Goal: Contribute content: Add original content to the website for others to see

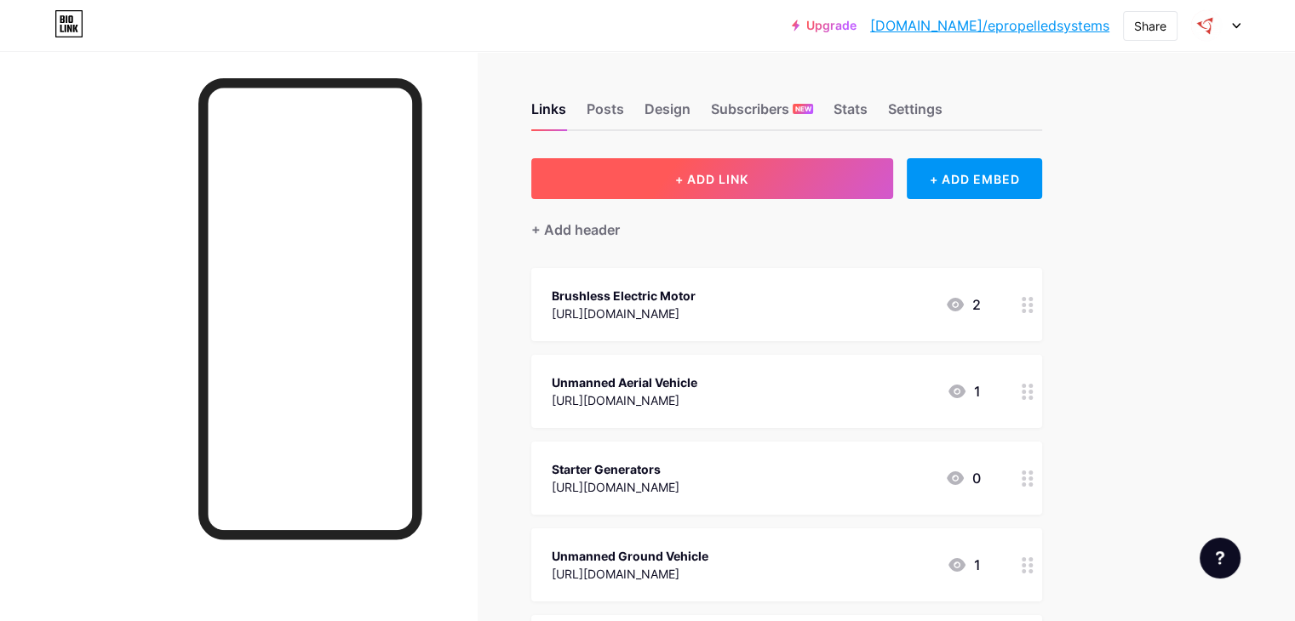
click at [748, 179] on span "+ ADD LINK" at bounding box center [711, 179] width 73 height 14
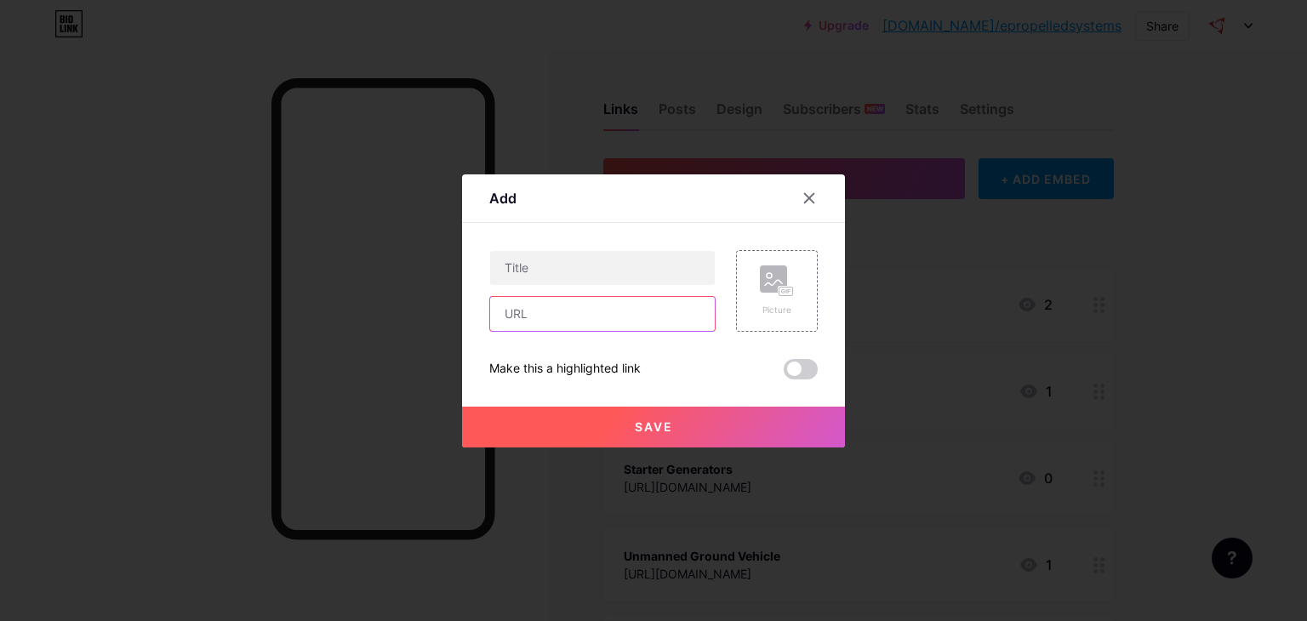
click at [607, 324] on input "text" at bounding box center [602, 314] width 225 height 34
paste input "[URL][DOMAIN_NAME]"
type input "[URL][DOMAIN_NAME]"
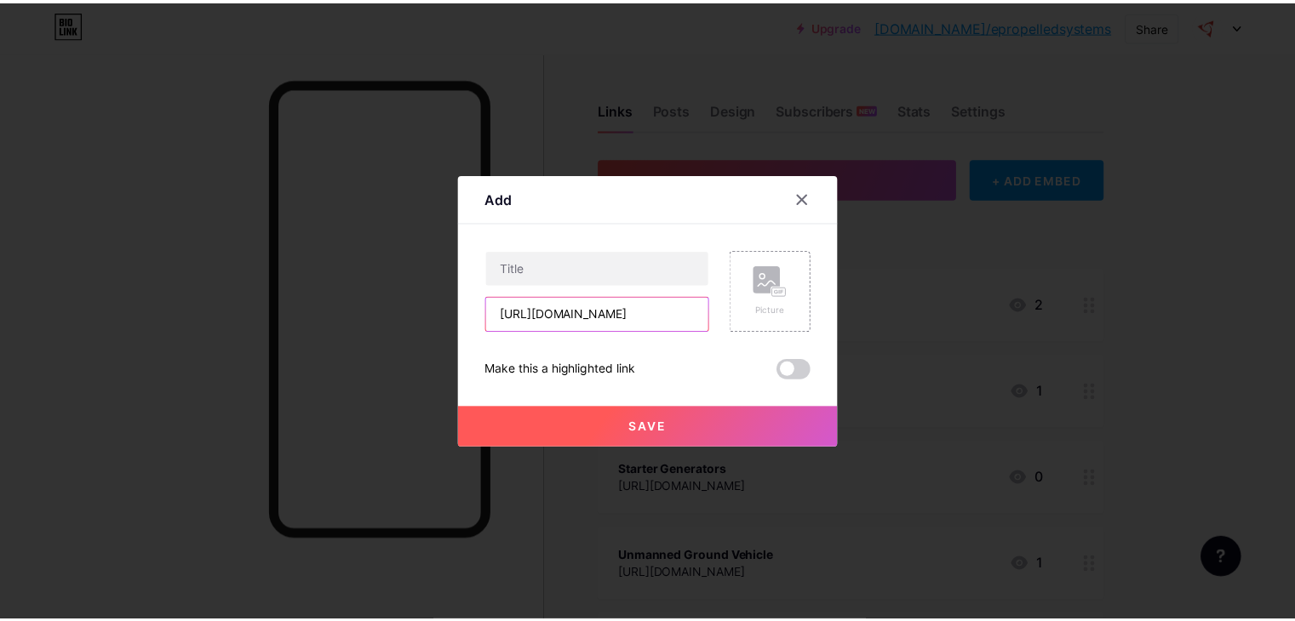
scroll to position [0, 0]
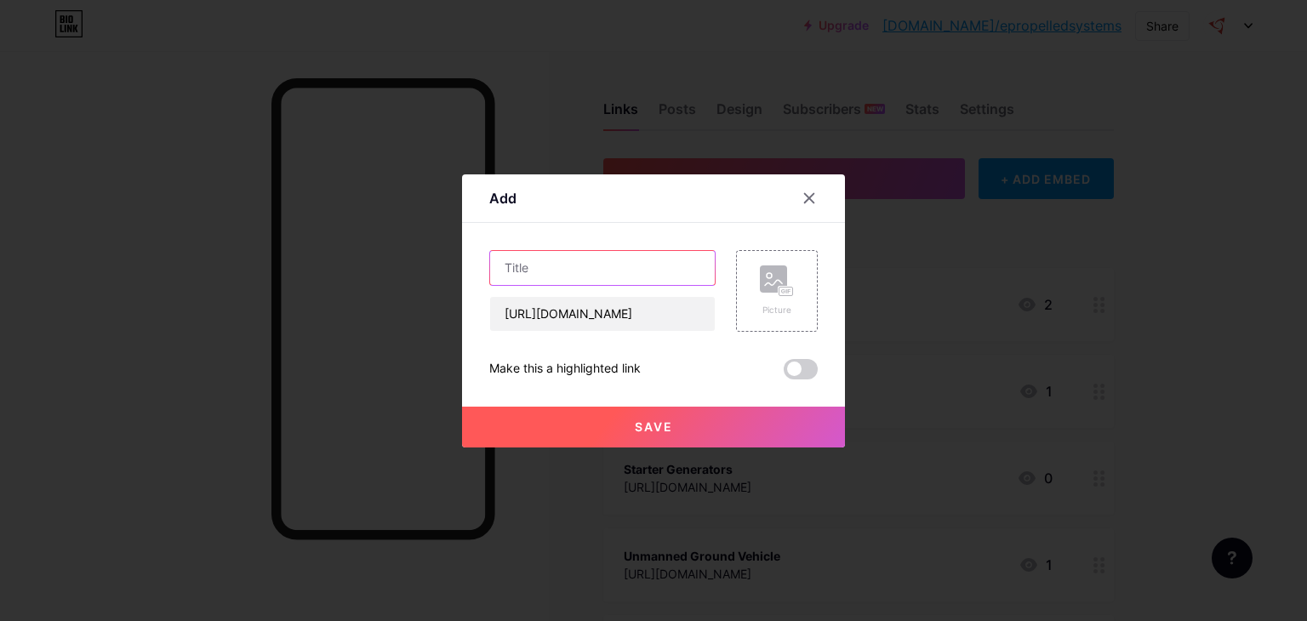
click at [619, 281] on input "text" at bounding box center [602, 268] width 225 height 34
paste input "Hercules iPS750 Starter Generator"
type input "Hercules iPS750 Starter Generator"
click at [661, 429] on span "Save" at bounding box center [654, 427] width 38 height 14
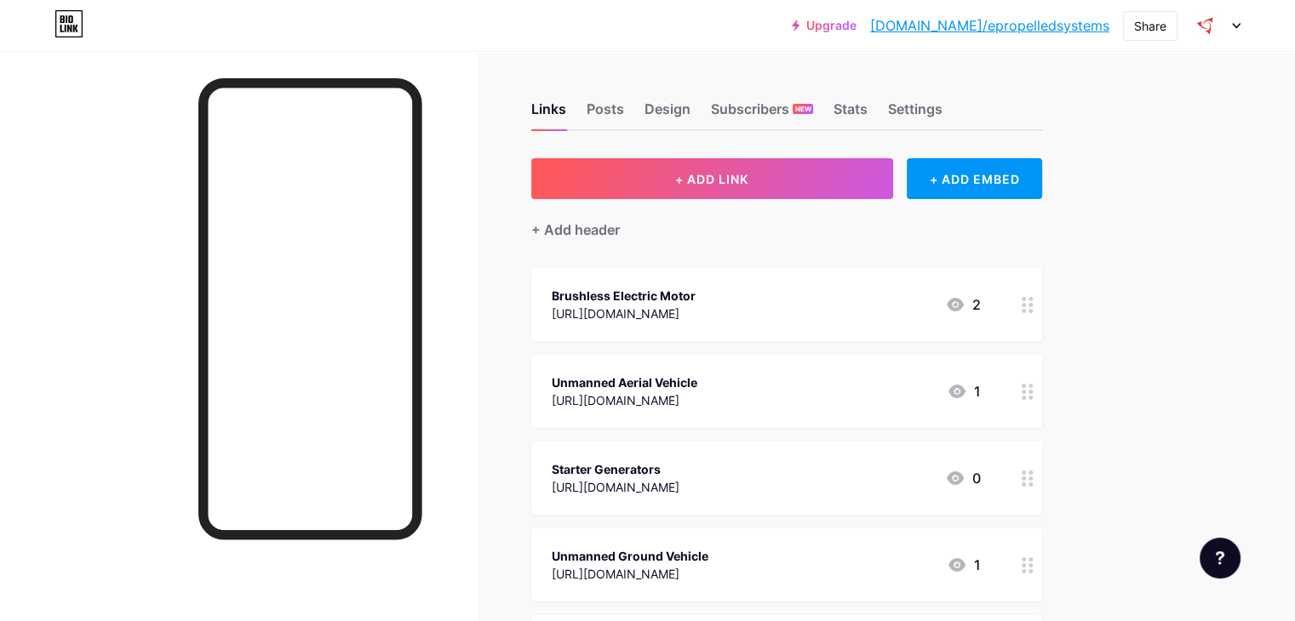
click at [1042, 304] on div at bounding box center [1027, 304] width 29 height 73
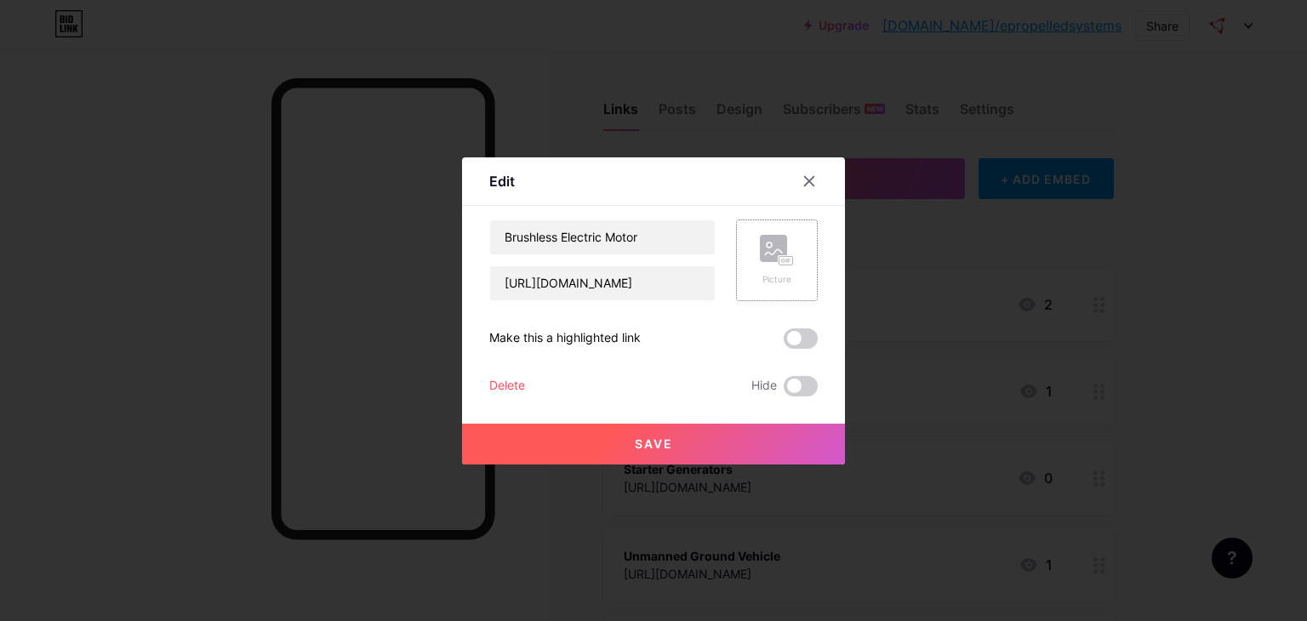
click at [780, 260] on rect at bounding box center [787, 260] width 14 height 9
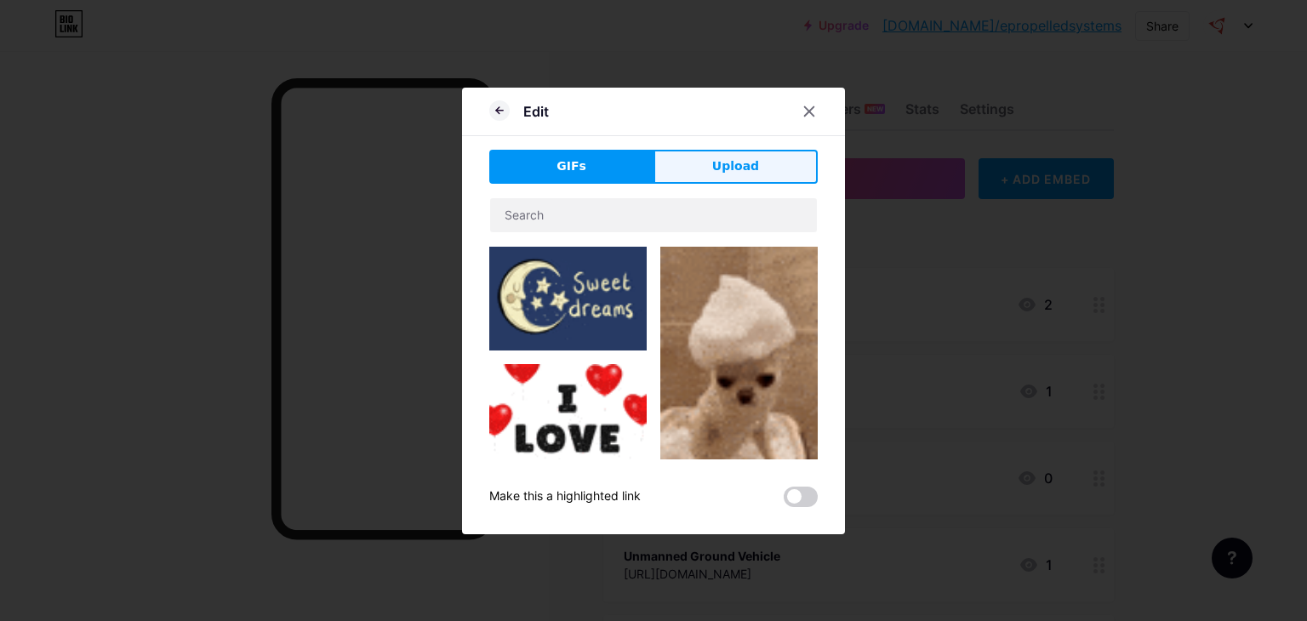
click at [751, 163] on button "Upload" at bounding box center [736, 167] width 164 height 34
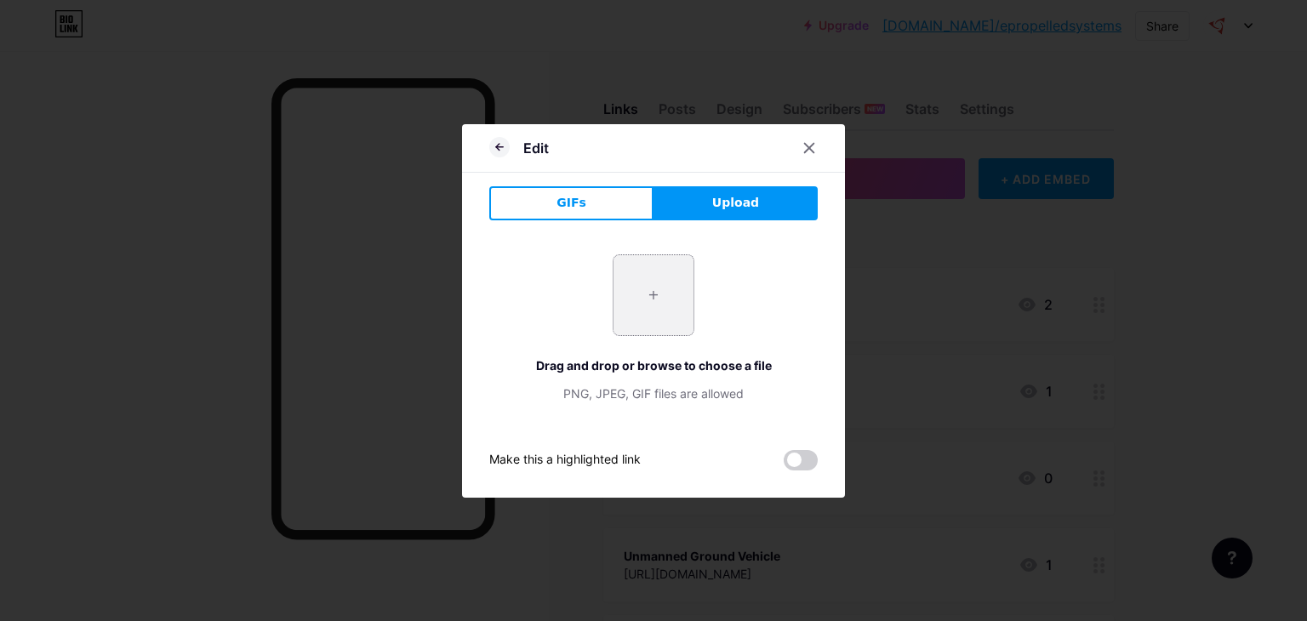
click at [657, 294] on input "file" at bounding box center [654, 295] width 80 height 80
type input "C:\fakepath\Hercules iPS750 Starter Generator.jpg"
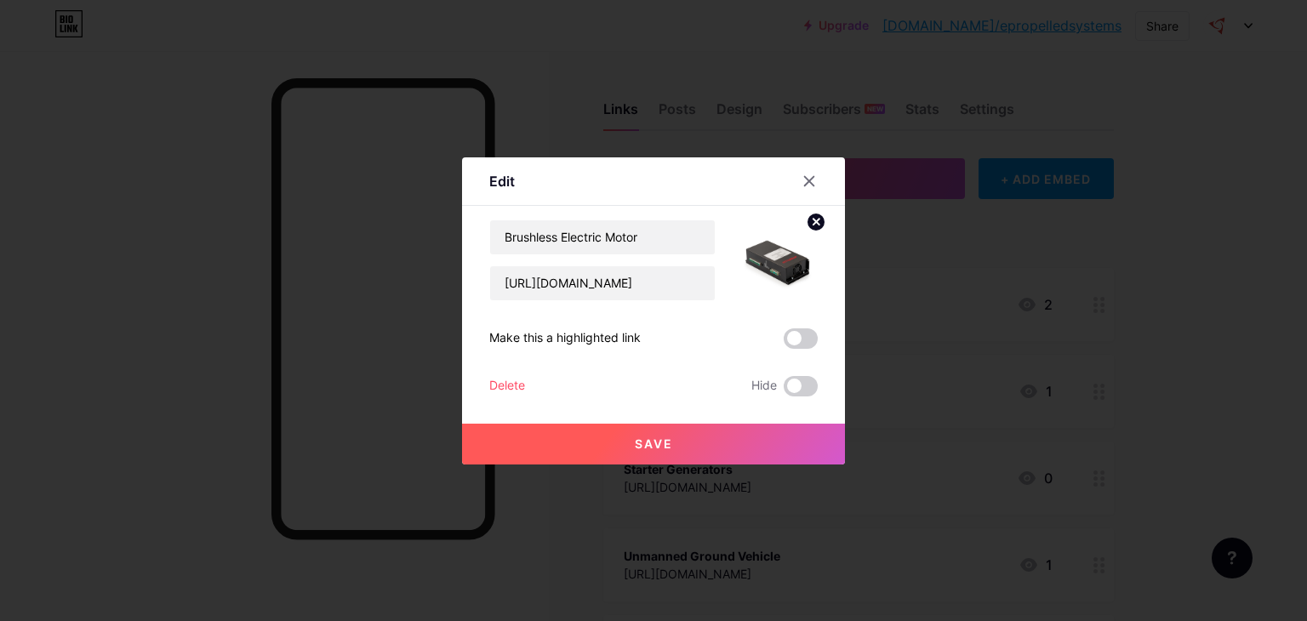
click at [698, 449] on button "Save" at bounding box center [653, 444] width 383 height 41
